Goal: Find specific page/section

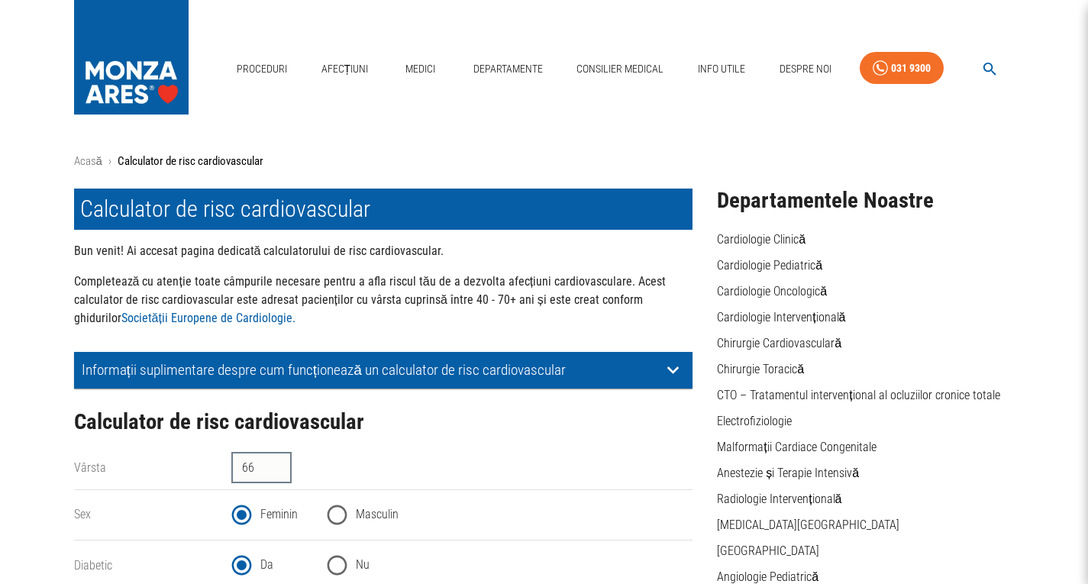
click at [137, 47] on img at bounding box center [131, 53] width 115 height 107
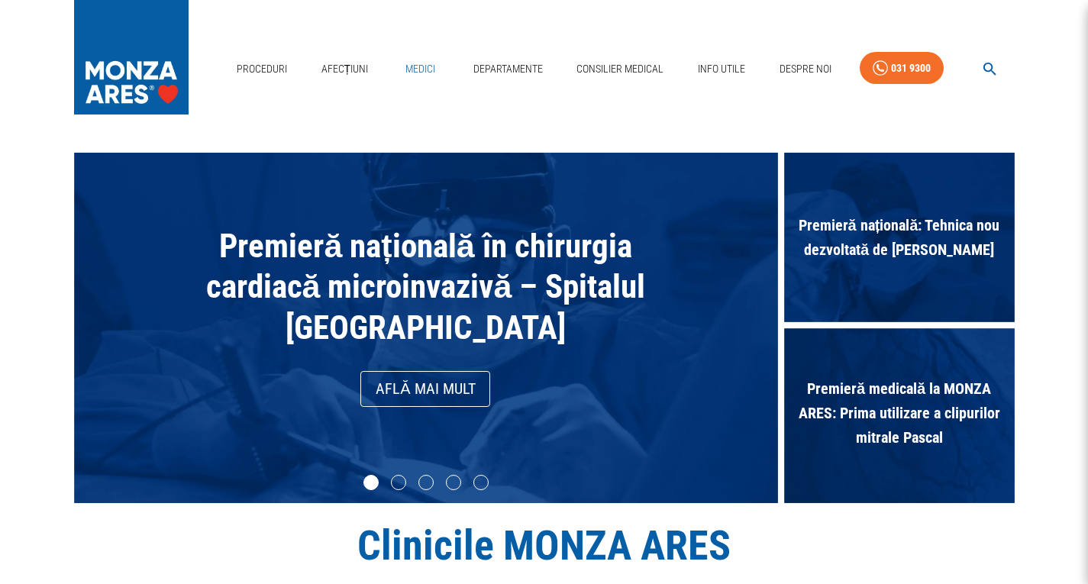
click at [423, 69] on link "Medici" at bounding box center [420, 68] width 49 height 31
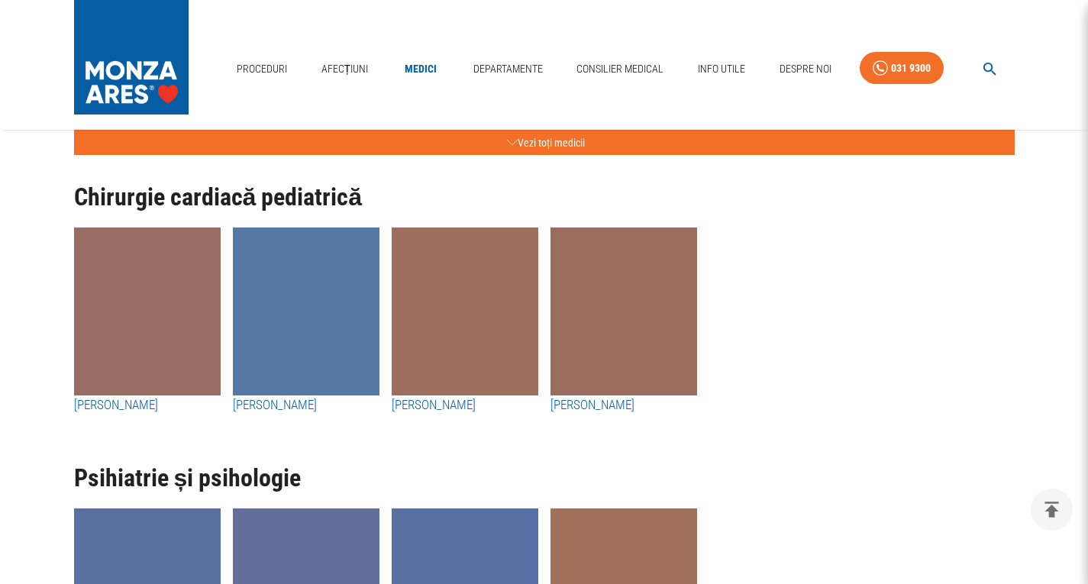
scroll to position [8095, 0]
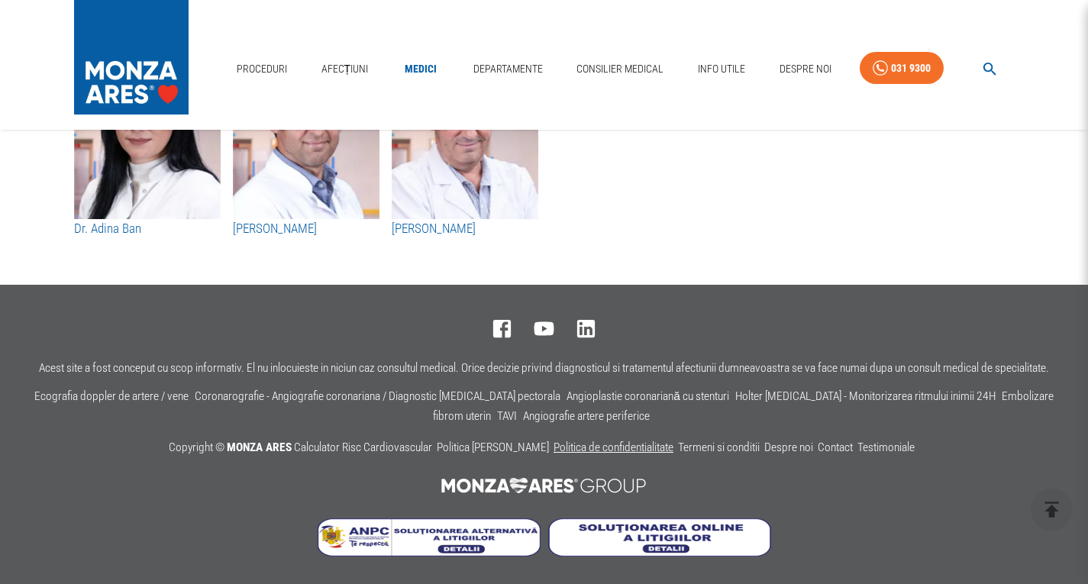
click at [606, 446] on link "Politica de confidentialitate" at bounding box center [614, 448] width 120 height 14
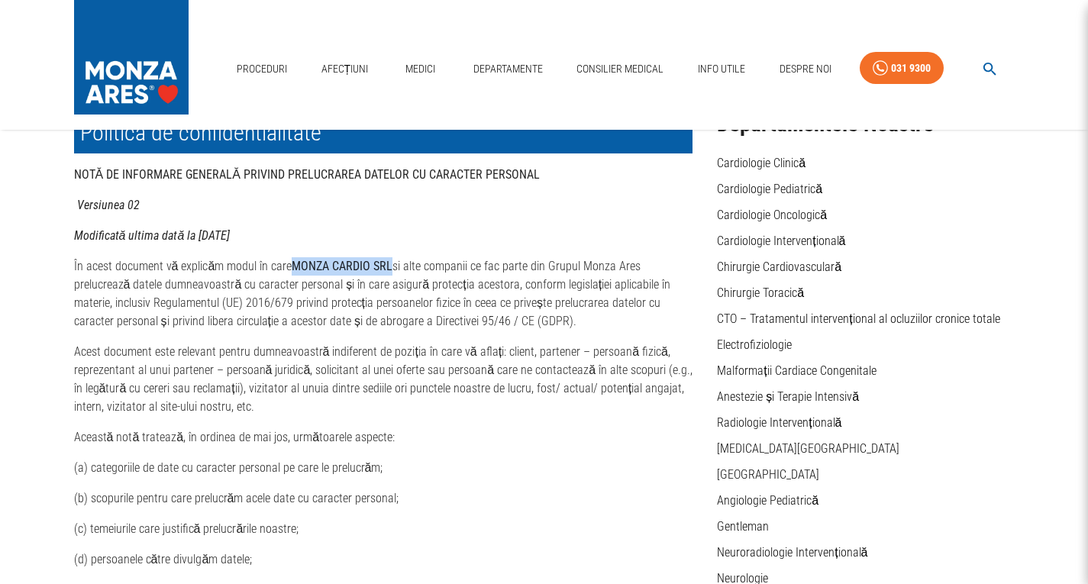
drag, startPoint x: 289, startPoint y: 268, endPoint x: 389, endPoint y: 270, distance: 99.3
click at [389, 270] on p "În acest document vă explicăm modul în care MONZA CARDIO SRL si alte companii c…" at bounding box center [383, 293] width 619 height 73
copy strong "MONZA CARDIO SRL"
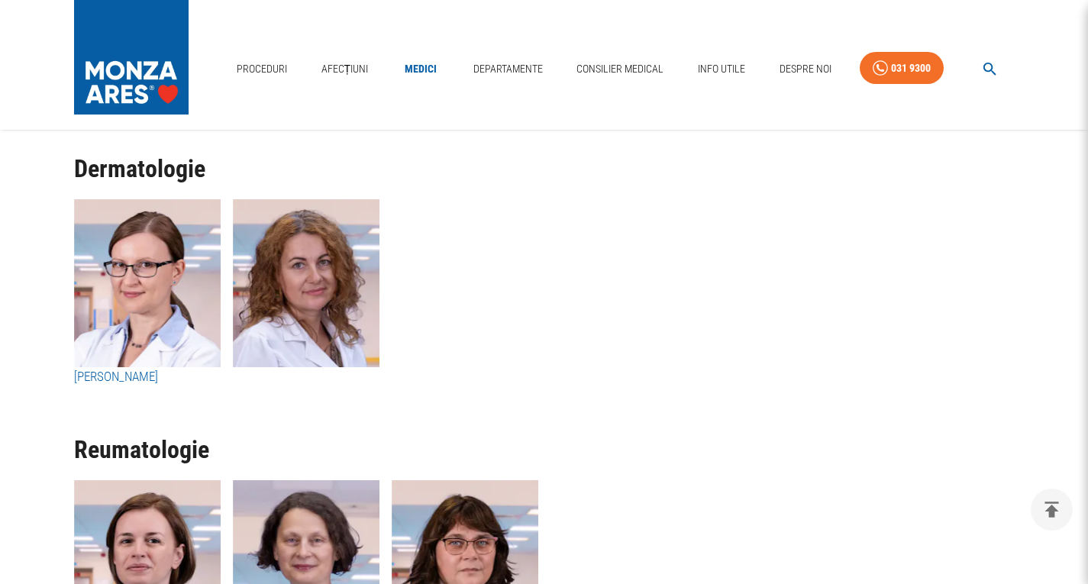
scroll to position [7103, 0]
